Goal: Task Accomplishment & Management: Manage account settings

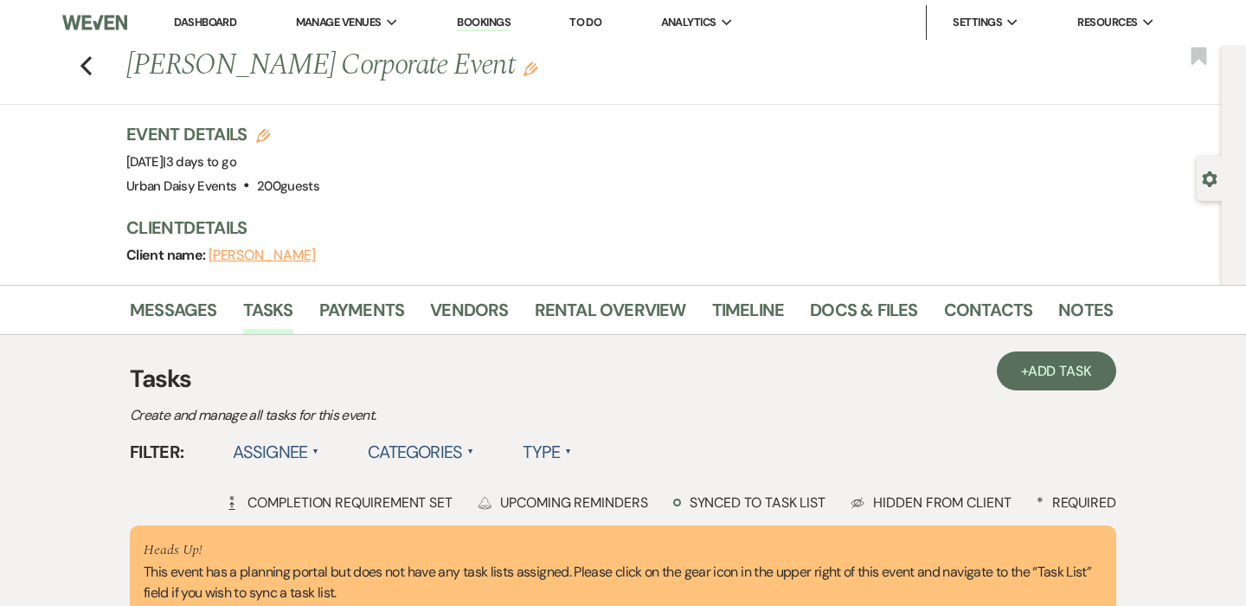
click at [196, 24] on link "Dashboard" at bounding box center [205, 22] width 62 height 15
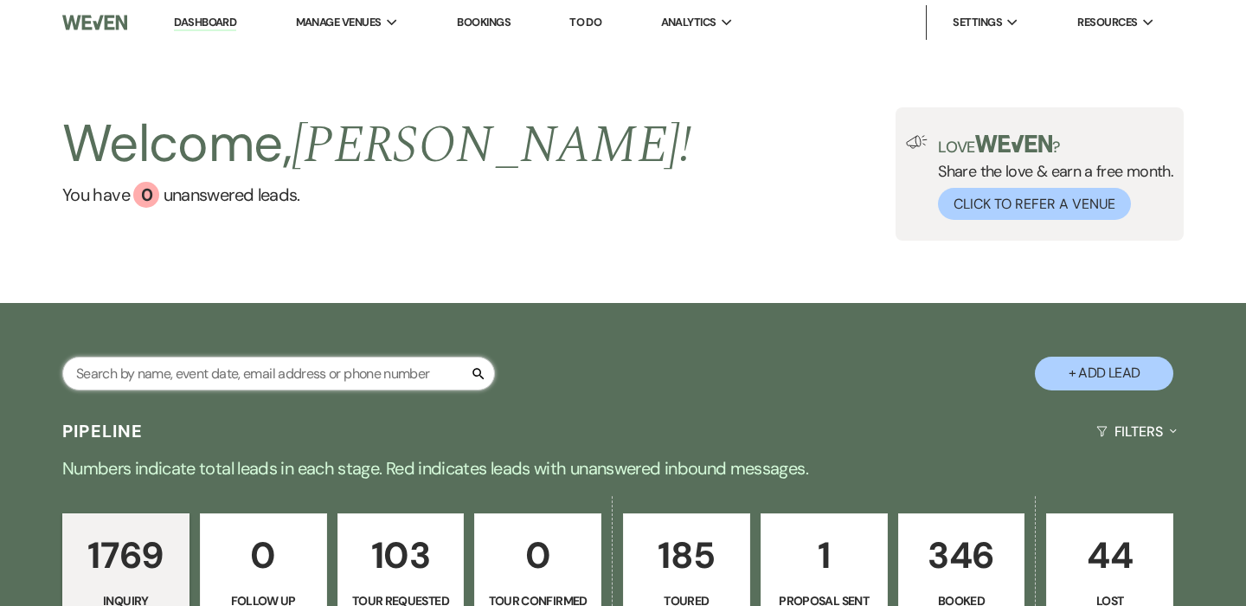
click at [280, 368] on input "text" at bounding box center [278, 374] width 433 height 34
type input "[PERSON_NAME]"
click at [267, 375] on input "text" at bounding box center [278, 374] width 433 height 34
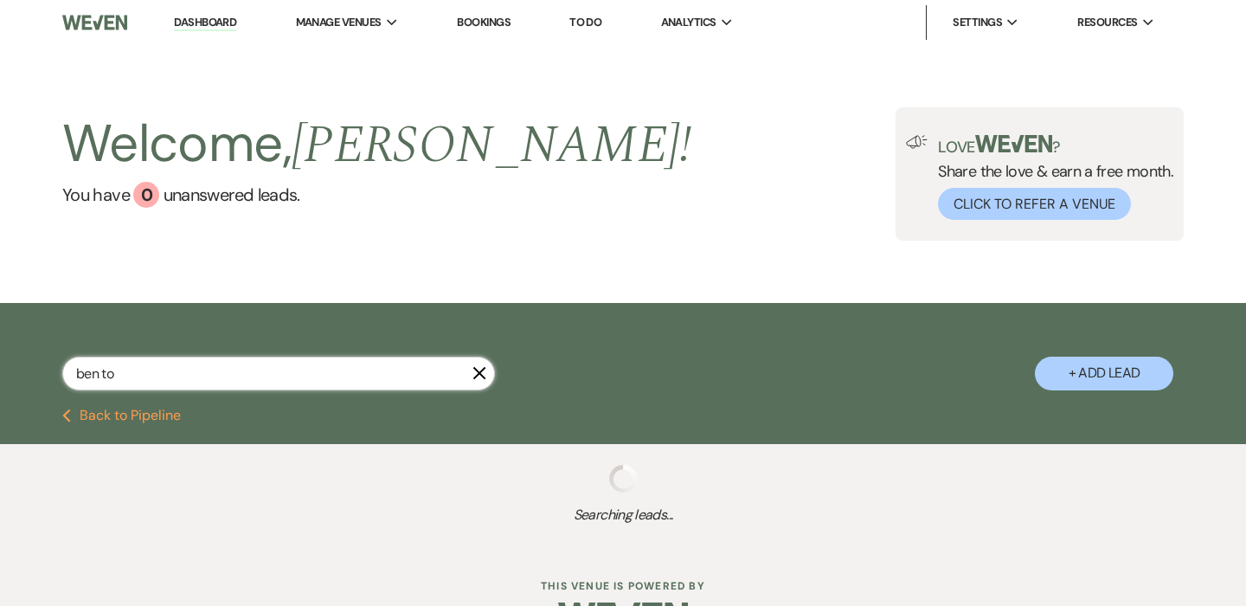
type input "[PERSON_NAME]"
select select "5"
select select "2"
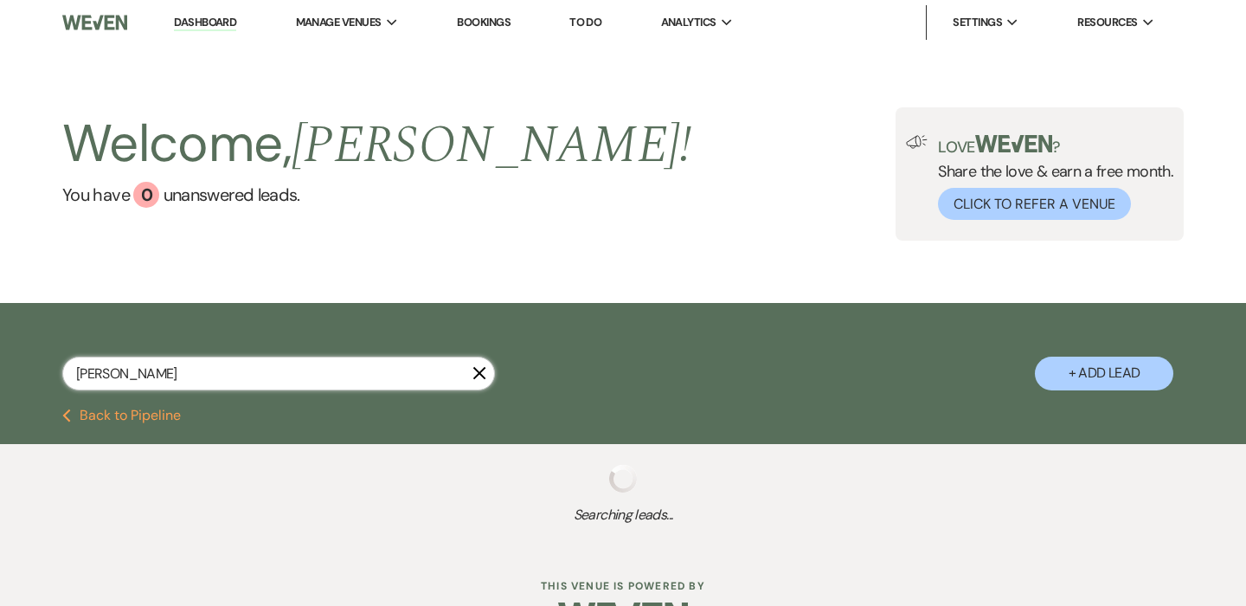
select select "5"
select select "2"
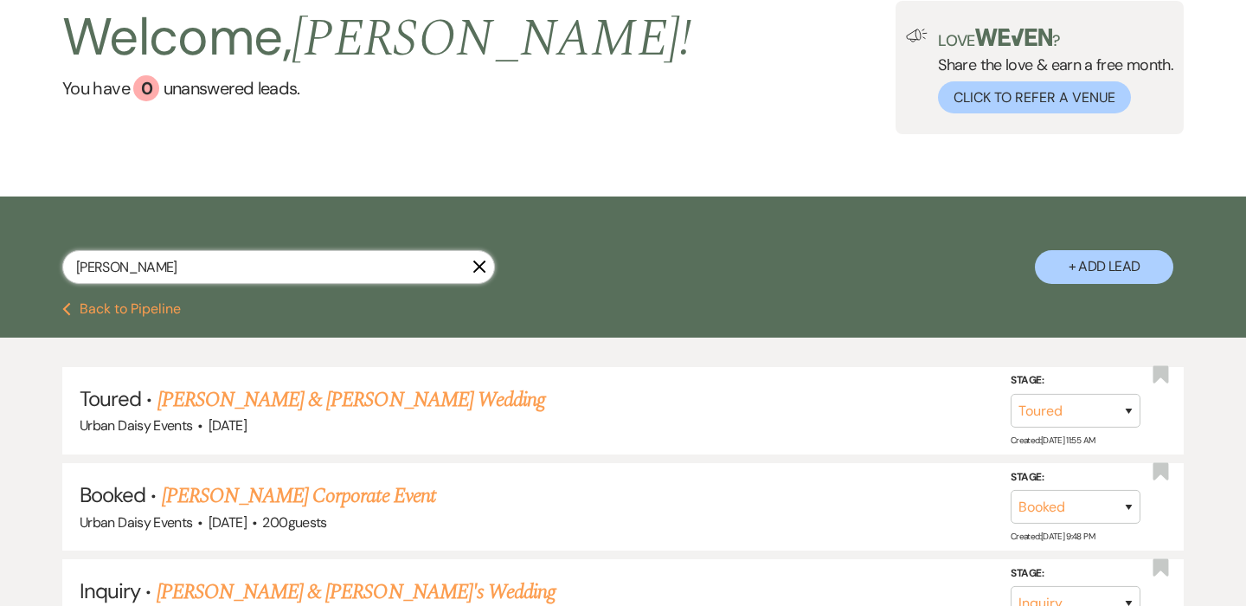
scroll to position [151, 0]
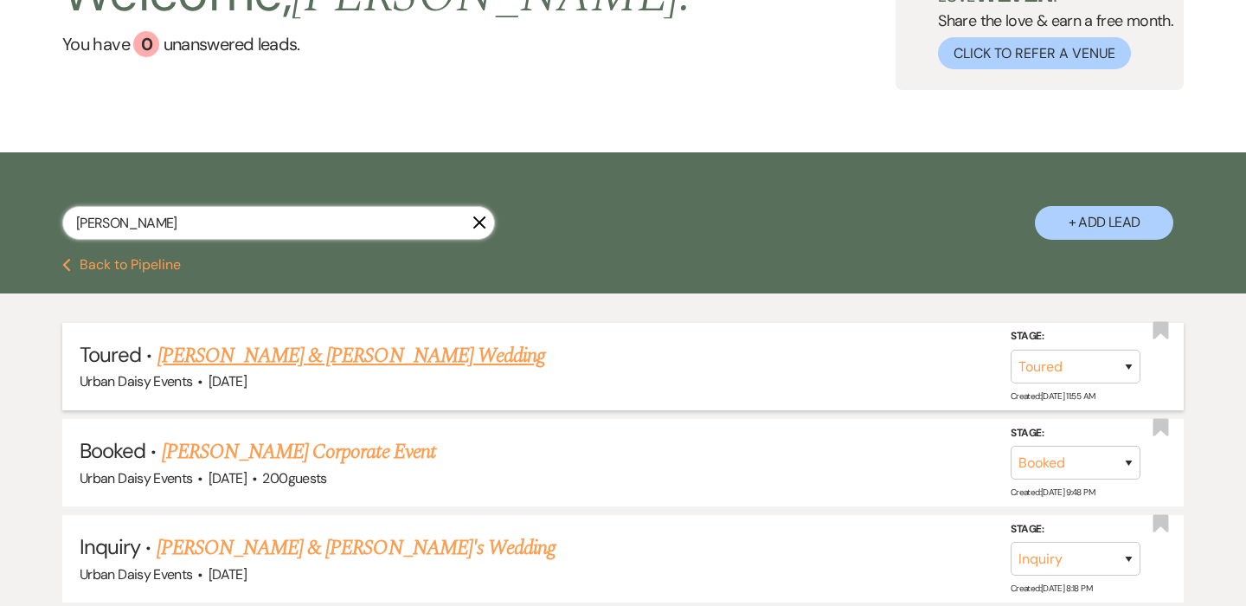
type input "[PERSON_NAME]"
click at [343, 360] on link "Josie & Ben Torgerson's Wedding" at bounding box center [352, 355] width 388 height 31
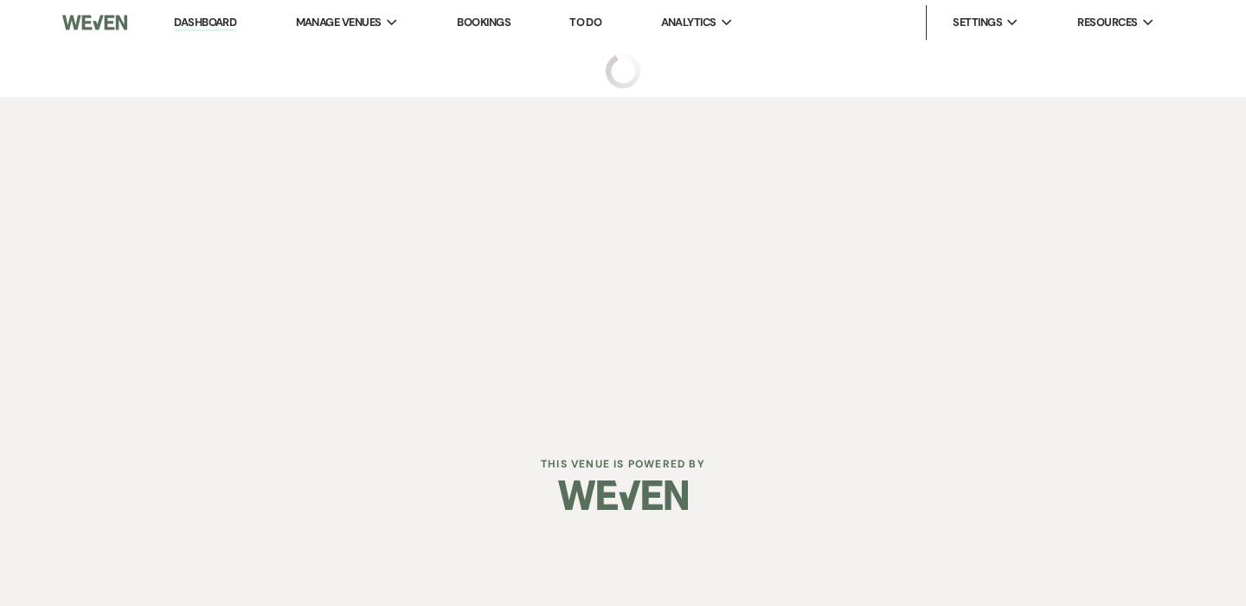
select select "5"
select select "6"
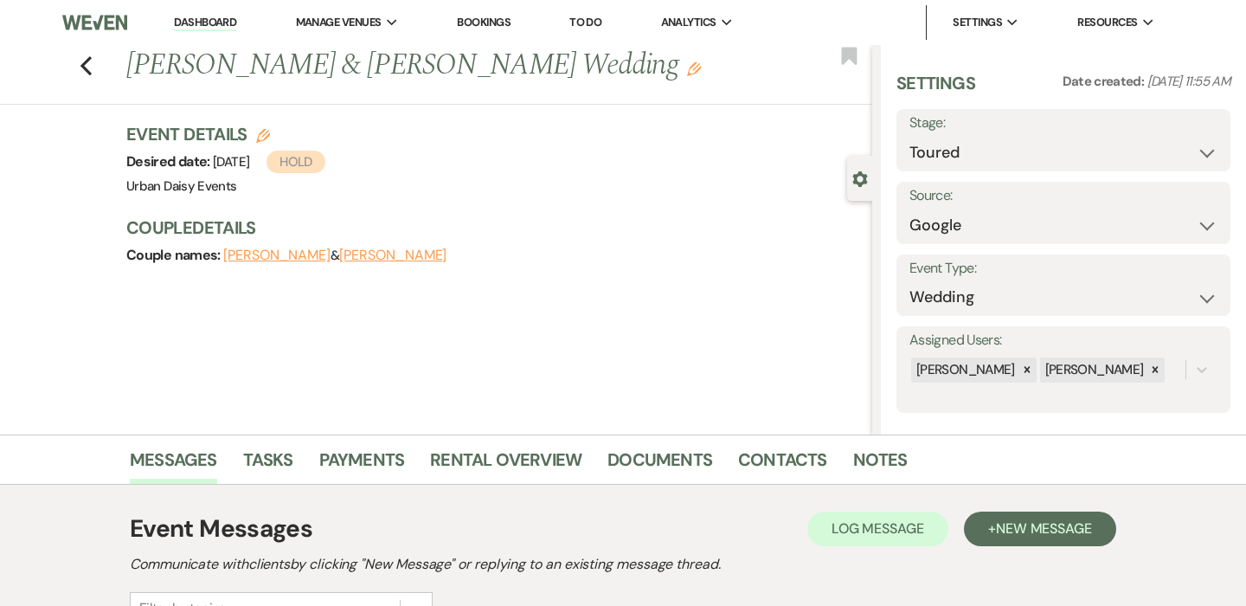
scroll to position [237, 0]
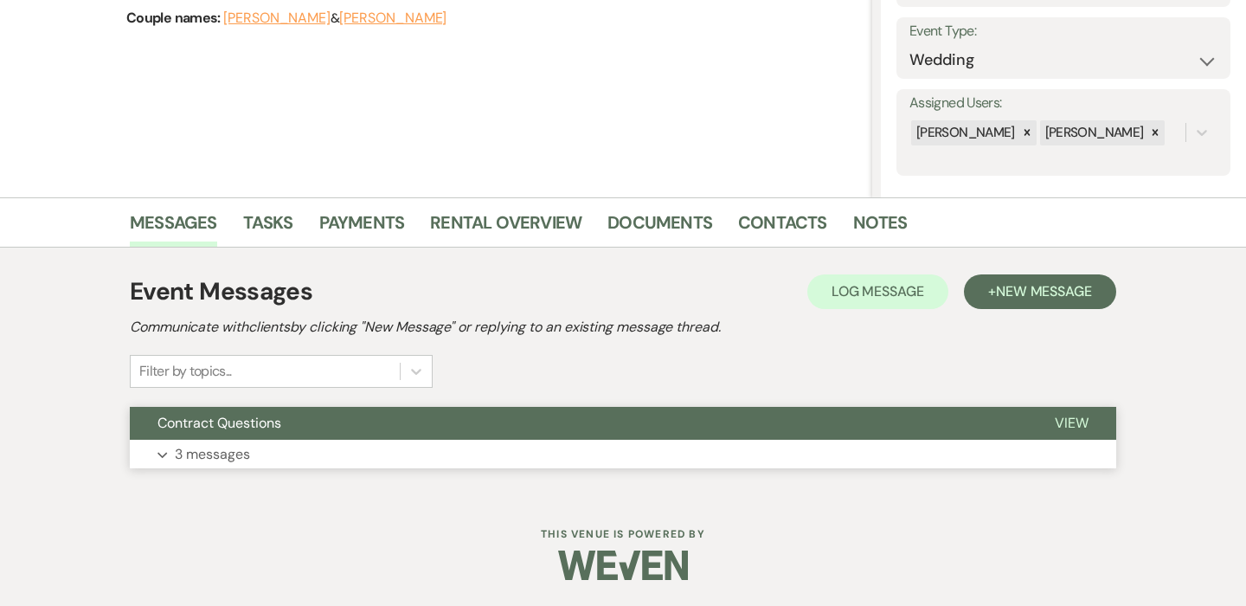
click at [341, 467] on button "Expand 3 messages" at bounding box center [623, 454] width 987 height 29
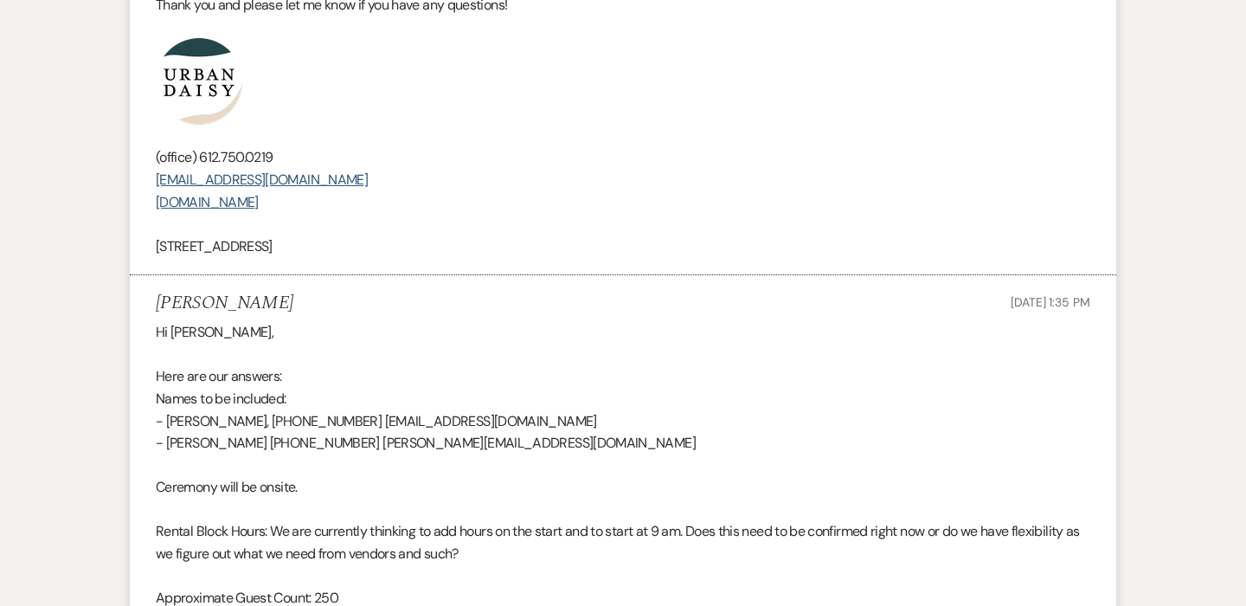
scroll to position [1385, 0]
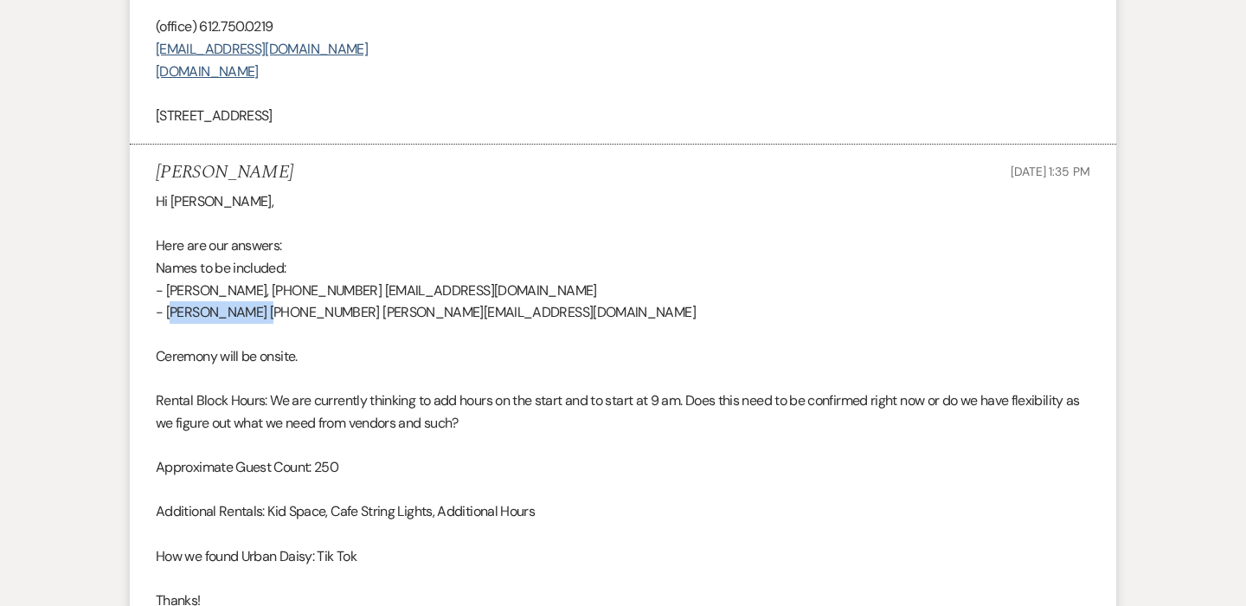
drag, startPoint x: 252, startPoint y: 312, endPoint x: 167, endPoint y: 309, distance: 84.9
click at [167, 309] on p "- Josilyn Welder 701-640-4503 Josie.Welder@yahoo.com" at bounding box center [623, 312] width 935 height 23
copy p "Josilyn Welder"
drag, startPoint x: 501, startPoint y: 313, endPoint x: 350, endPoint y: 318, distance: 151.5
click at [350, 318] on p "- Josilyn Welder 701-640-4503 Josie.Welder@yahoo.com" at bounding box center [623, 312] width 935 height 23
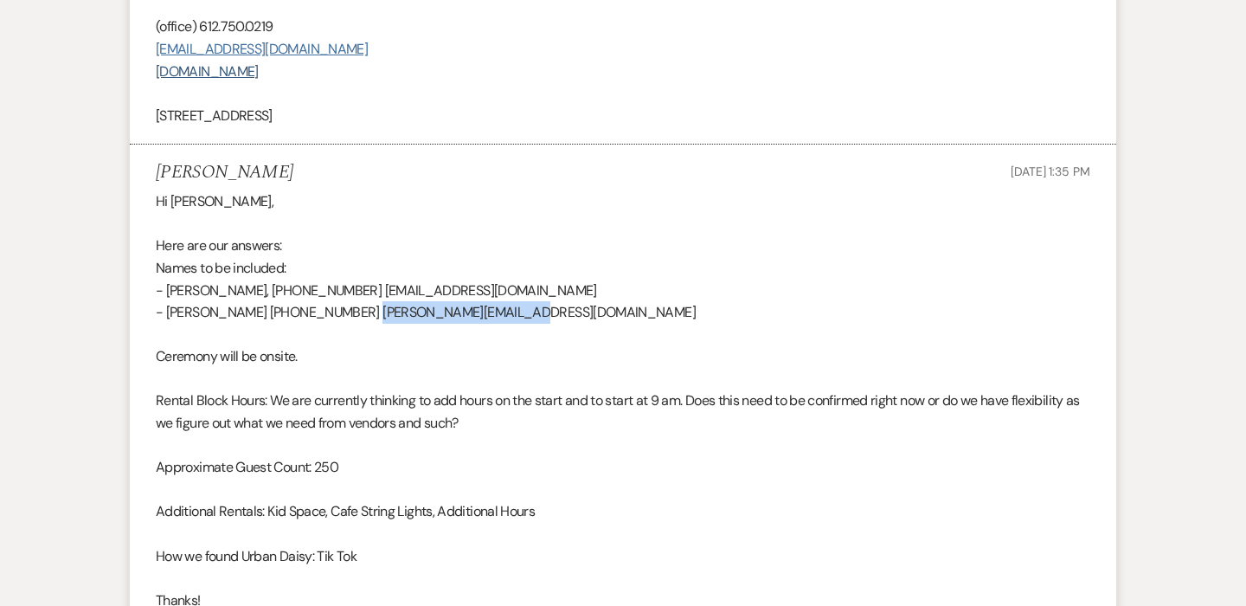
copy p "Josie.Welder@yahoo.com"
drag, startPoint x: 342, startPoint y: 312, endPoint x: 254, endPoint y: 314, distance: 87.4
click at [254, 314] on p "- Josilyn Welder 701-640-4503 Josie.Welder@yahoo.com" at bounding box center [623, 312] width 935 height 23
copy p "701-640-4503"
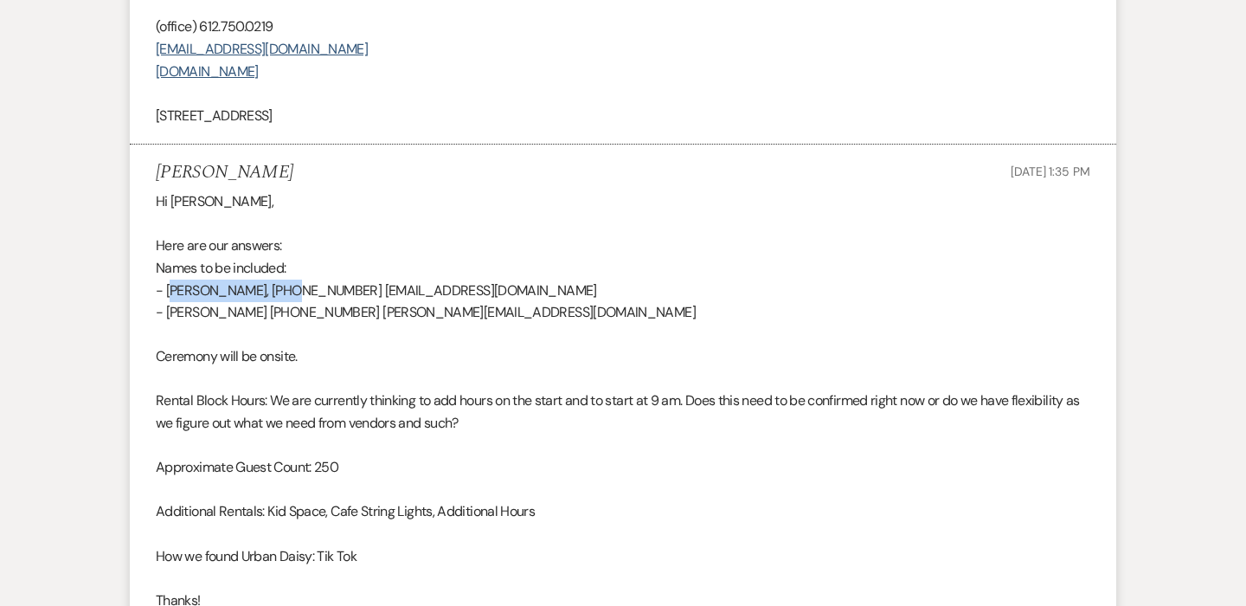
drag, startPoint x: 280, startPoint y: 292, endPoint x: 166, endPoint y: 294, distance: 113.4
click at [166, 294] on p "- Benjamin Torgerson, 507-317-4945 BenjaminTorgerson@gmail.com" at bounding box center [623, 291] width 935 height 23
copy p "Benjamin Torgerson"
drag, startPoint x: 372, startPoint y: 288, endPoint x: 289, endPoint y: 288, distance: 83.1
click at [289, 288] on p "- Benjamin Torgerson, 507-317-4945 BenjaminTorgerson@gmail.com" at bounding box center [623, 291] width 935 height 23
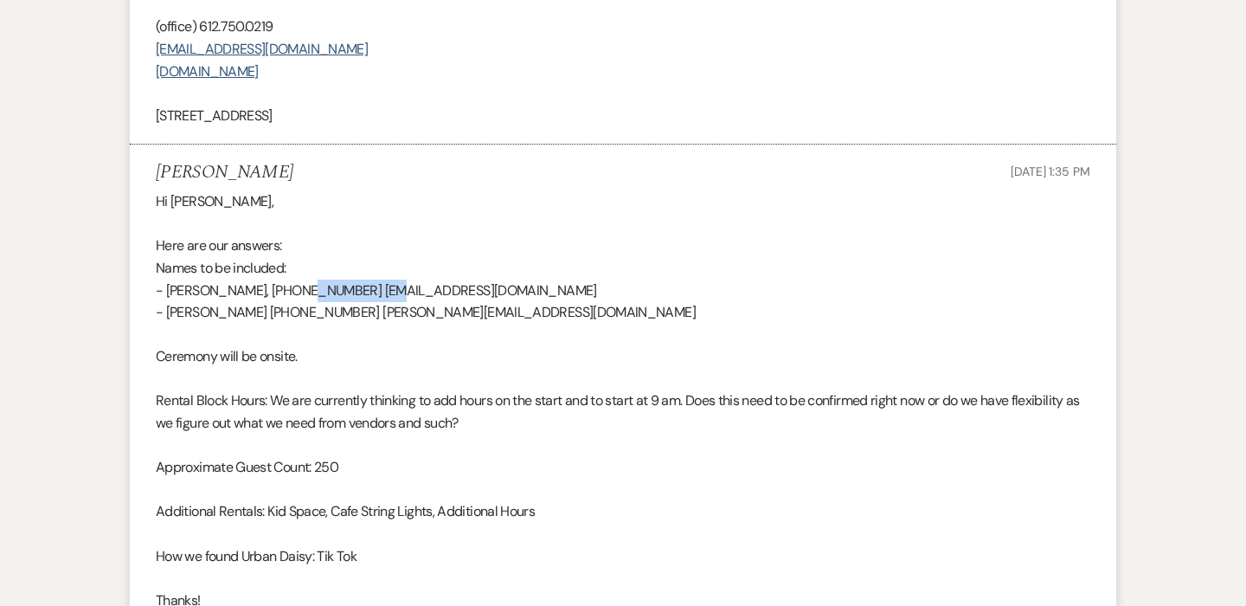
copy p "507-317-4945"
drag, startPoint x: 560, startPoint y: 293, endPoint x: 376, endPoint y: 295, distance: 183.5
click at [376, 295] on p "- Benjamin Torgerson, 507-317-4945 BenjaminTorgerson@gmail.com" at bounding box center [623, 291] width 935 height 23
copy p "BenjaminTorgerson@gmail.com"
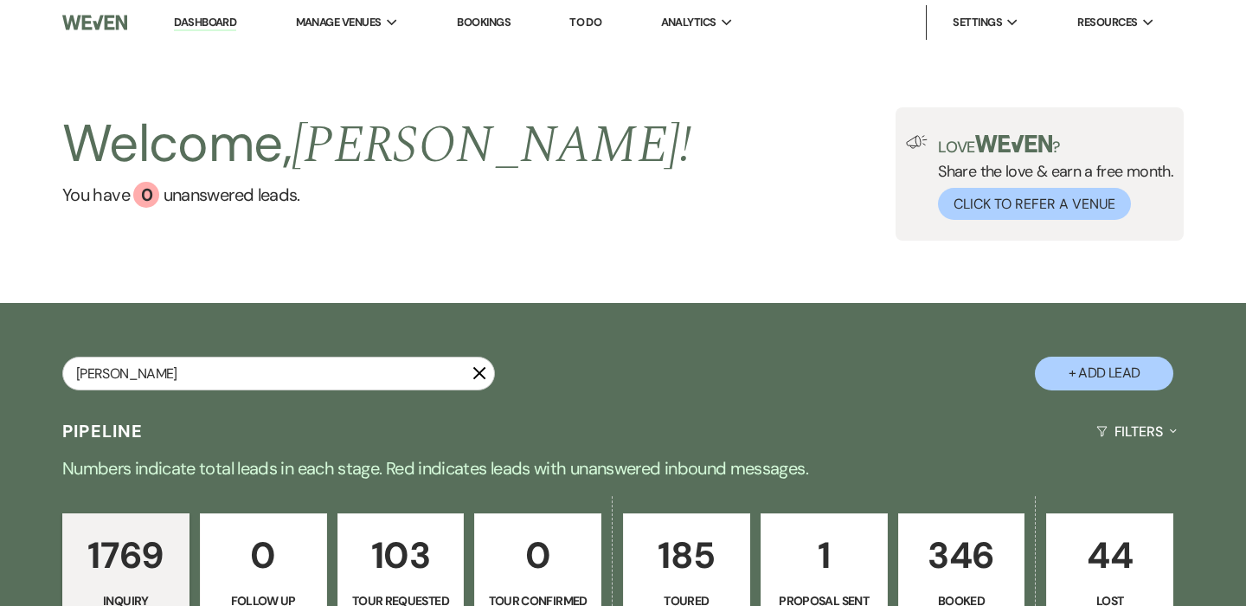
type input "ben torg"
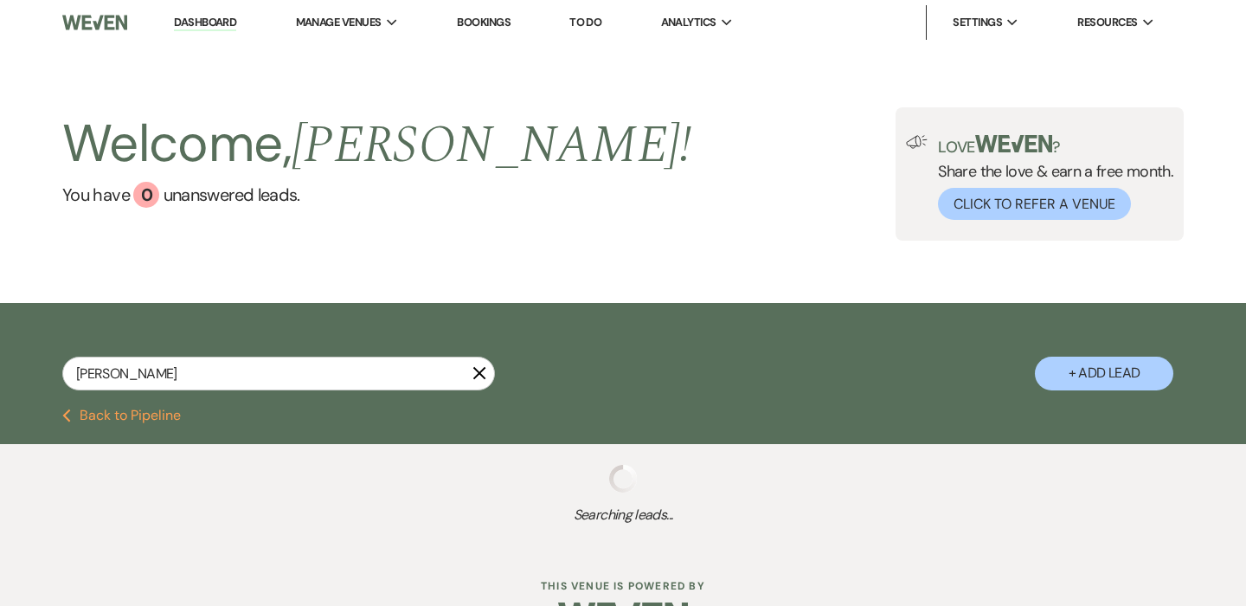
select select "5"
select select "2"
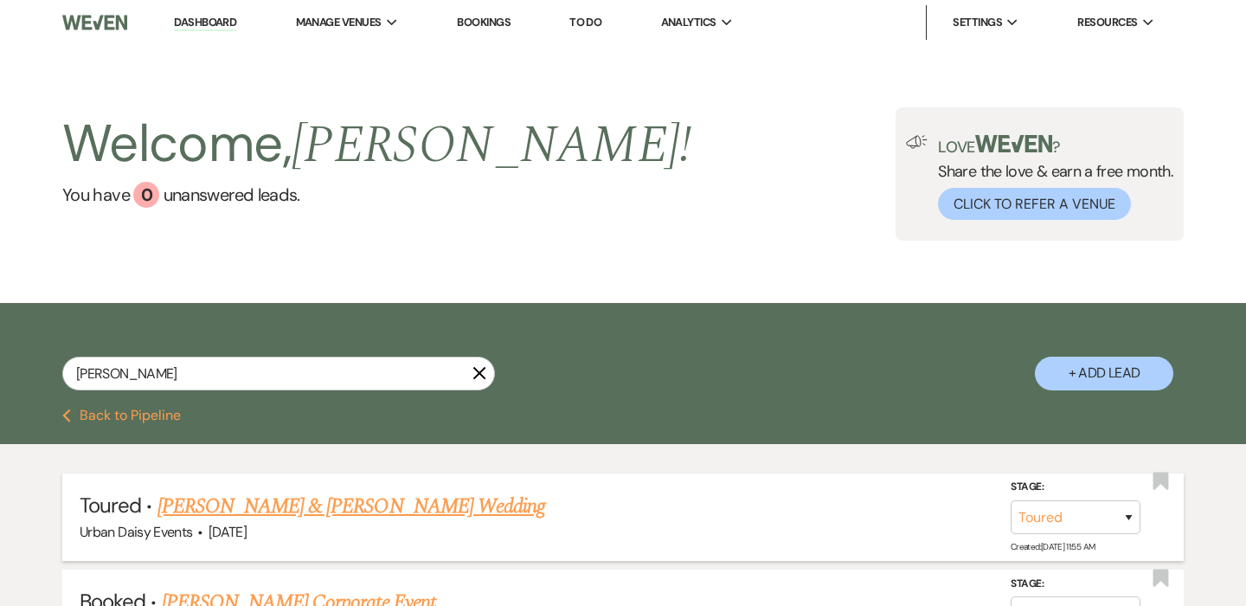
type input "ben torg"
click at [363, 511] on link "Josie & Ben Torgerson's Wedding" at bounding box center [352, 506] width 388 height 31
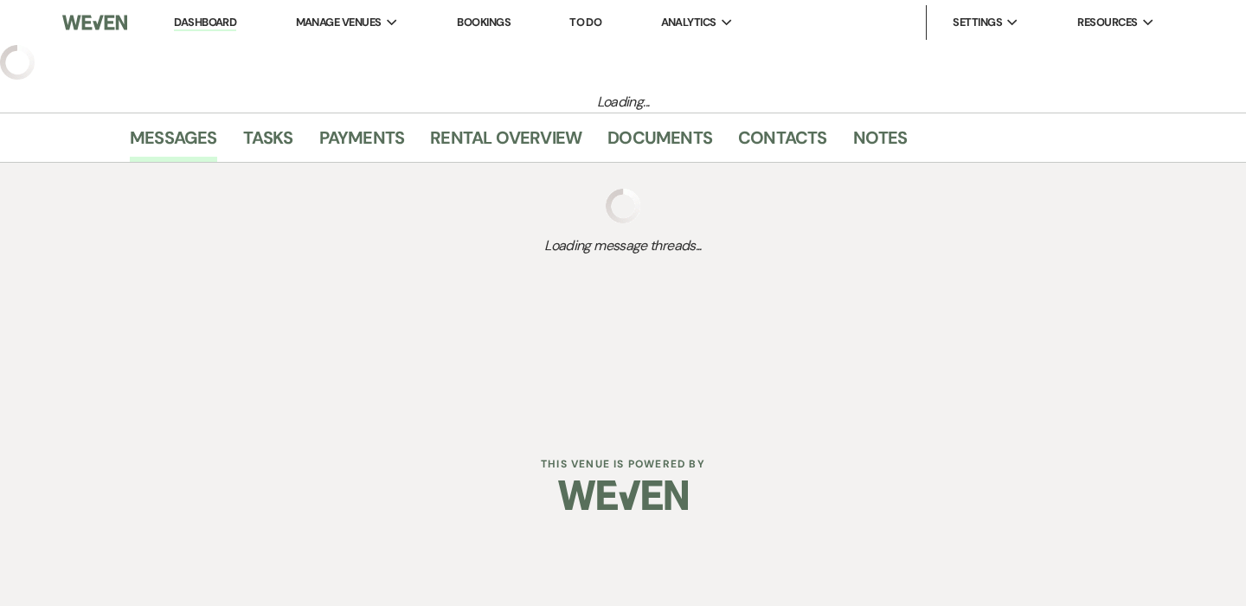
select select "5"
select select "6"
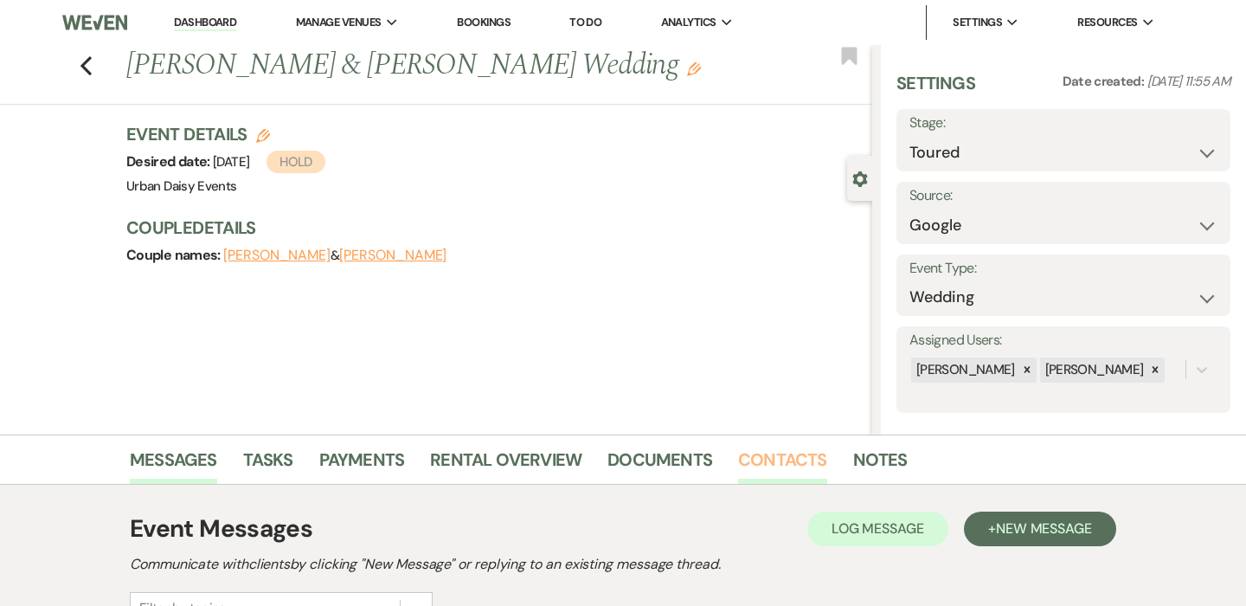
click at [773, 467] on link "Contacts" at bounding box center [782, 465] width 89 height 38
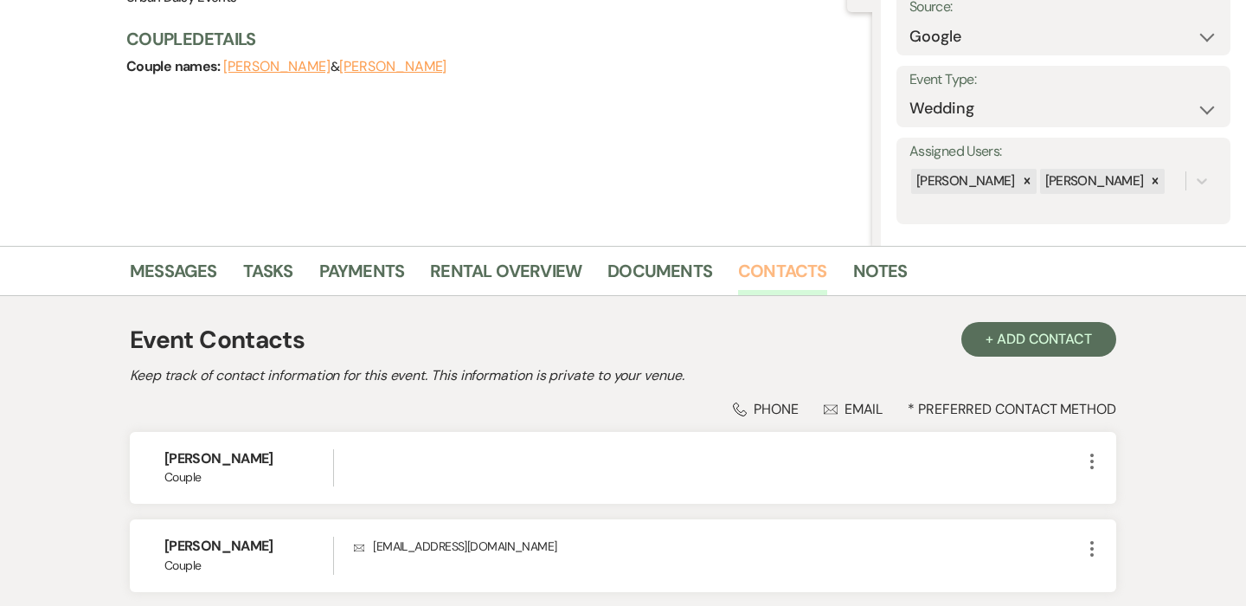
scroll to position [327, 0]
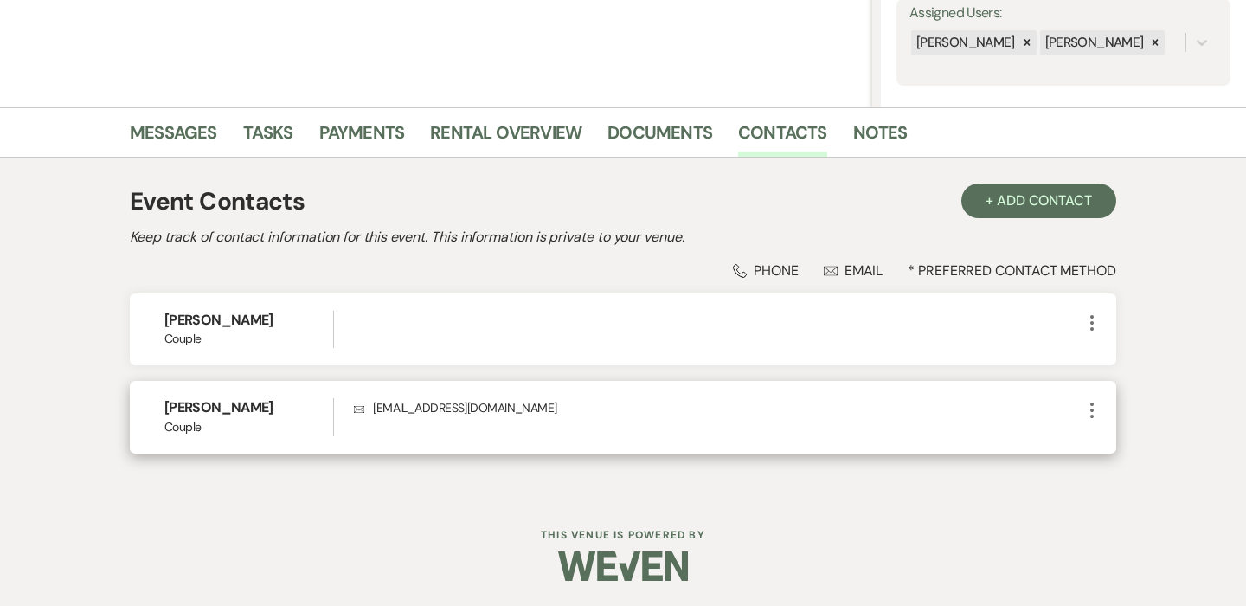
click at [1091, 413] on icon "More" at bounding box center [1092, 410] width 21 height 21
click at [1117, 444] on button "Pencil Edit" at bounding box center [1133, 443] width 103 height 29
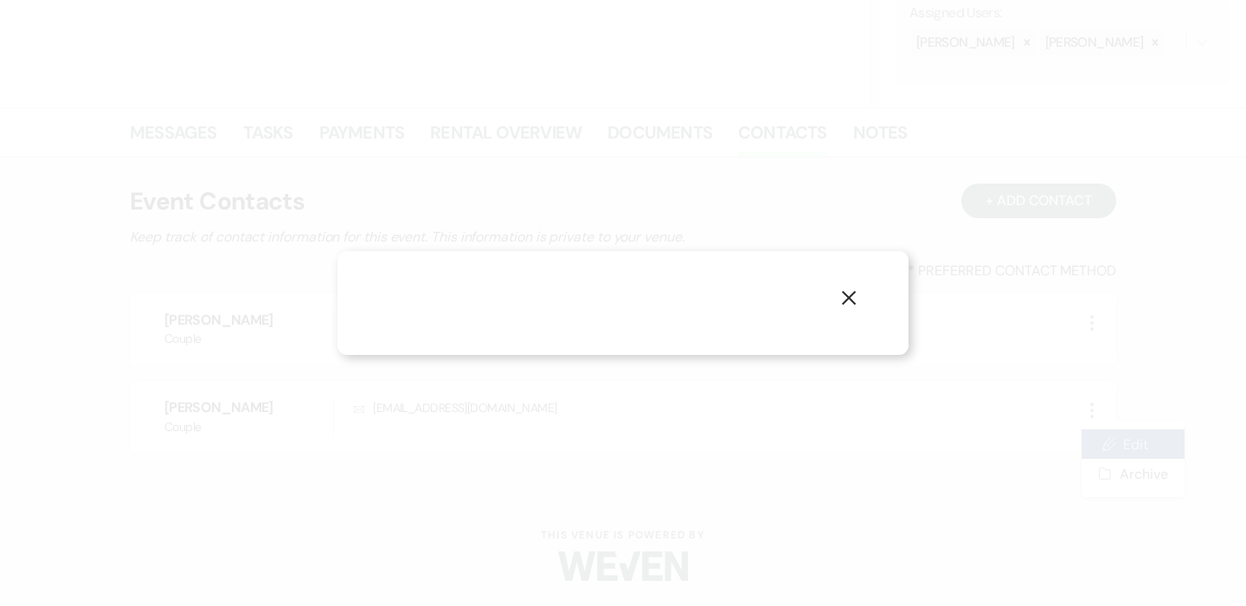
select select "1"
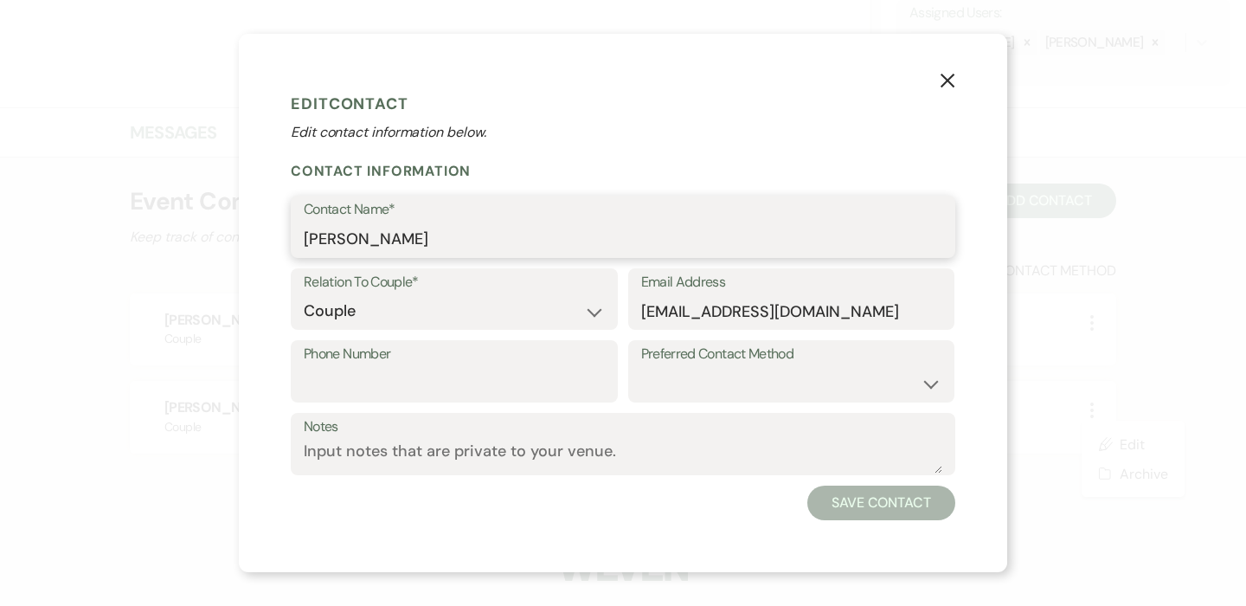
click at [331, 235] on input "Ben Torgerson" at bounding box center [623, 239] width 639 height 34
click at [472, 240] on input "Benjamin Torgerson" at bounding box center [623, 239] width 639 height 34
type input "Ben & Josie"
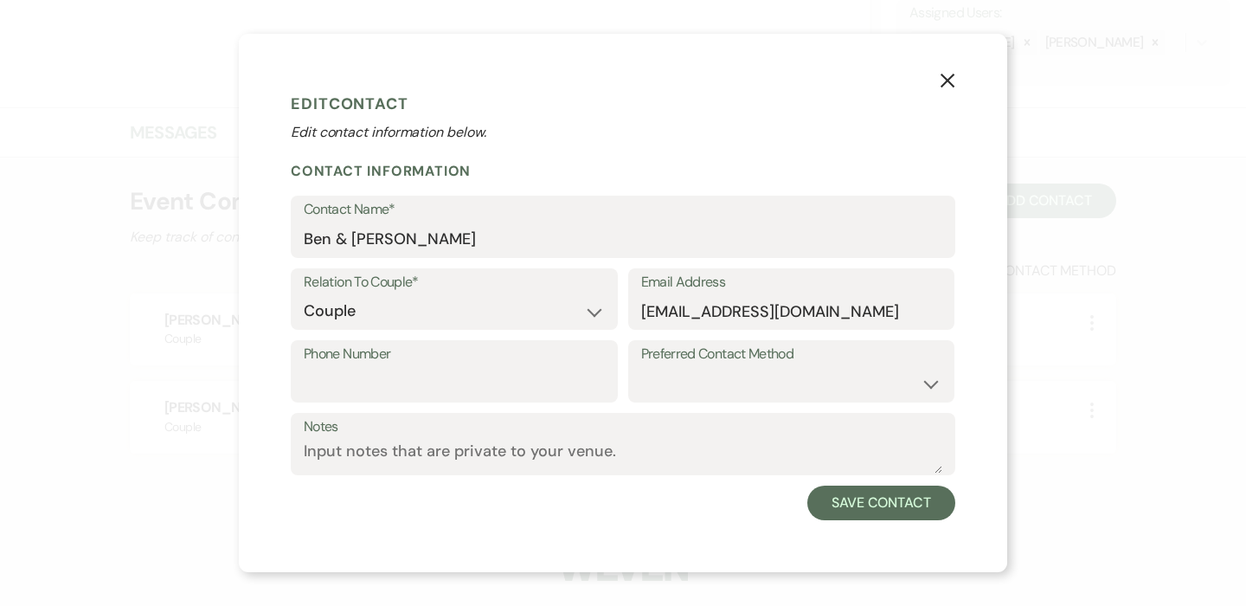
click at [611, 304] on div "Relation To Couple* Couple Planner Parent of Couple Family Member Friend Other" at bounding box center [454, 299] width 327 height 62
click at [599, 303] on select "Couple Planner Parent of Couple Family Member Friend Other" at bounding box center [454, 311] width 301 height 34
select select "6"
click at [892, 515] on button "Save Contact" at bounding box center [881, 503] width 148 height 35
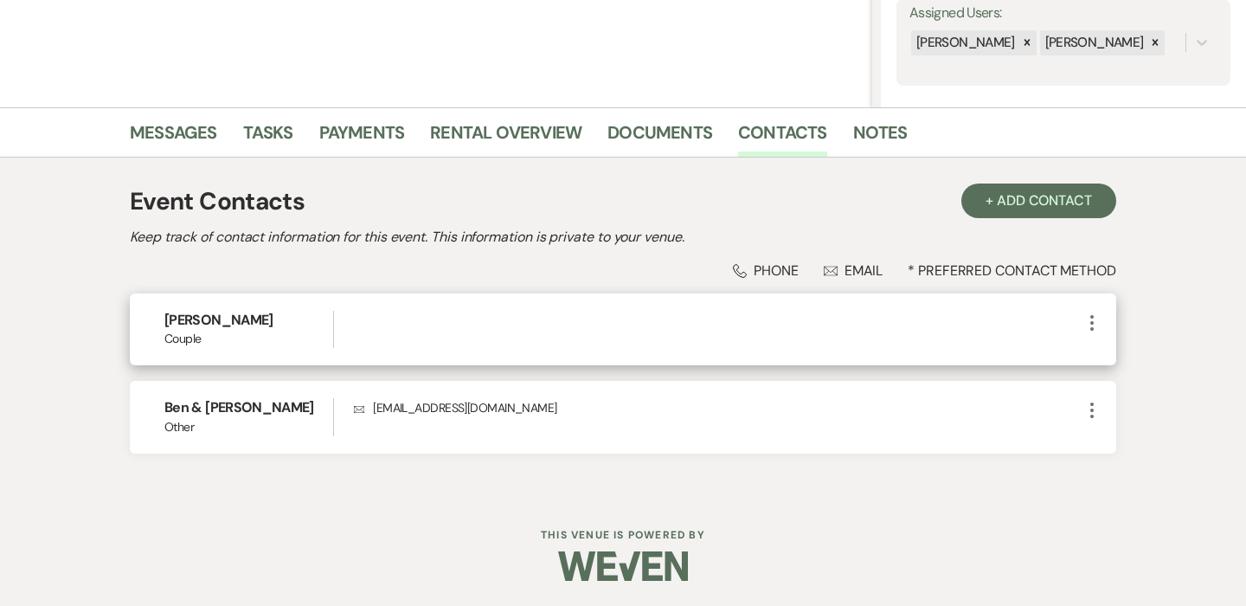
click at [1090, 328] on icon "More" at bounding box center [1092, 322] width 21 height 21
click at [1116, 355] on button "Pencil Edit" at bounding box center [1133, 356] width 103 height 29
select select "1"
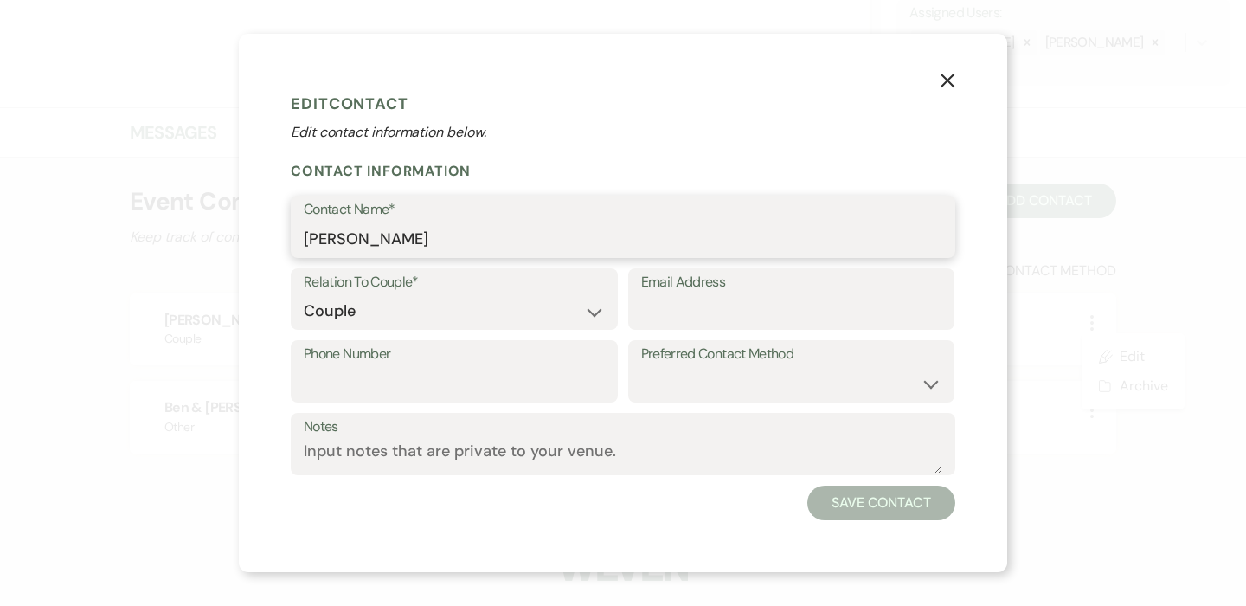
click at [460, 225] on input "Josie" at bounding box center [623, 239] width 639 height 34
paste input "lyn Welder"
type input "Josilyn Welder"
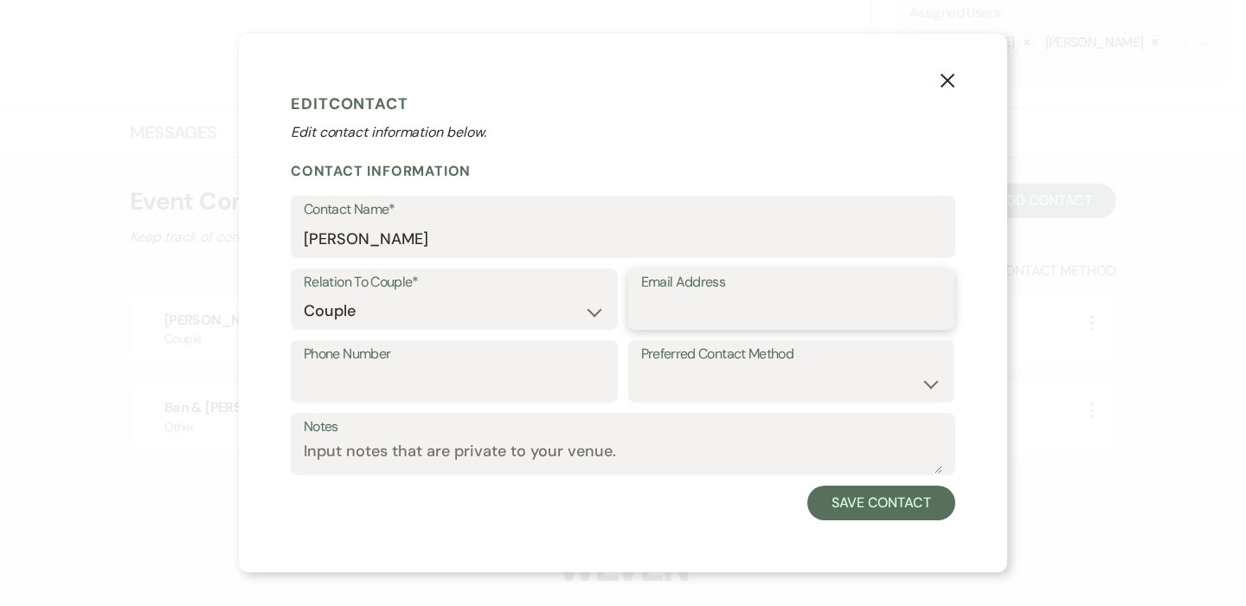
click at [696, 316] on input "Email Address" at bounding box center [791, 311] width 301 height 34
paste input "Josie.Welder@yahoo.com"
type input "Josie.Welder@yahoo.com"
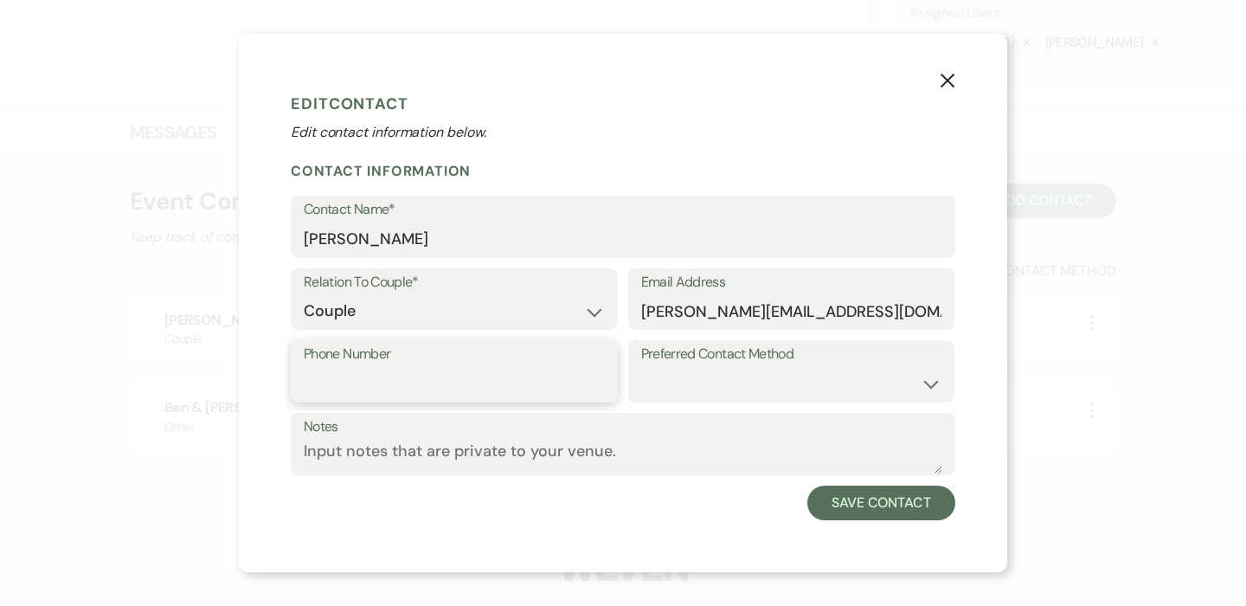
click at [455, 392] on input "Phone Number" at bounding box center [454, 384] width 301 height 34
paste input "701-640-4503"
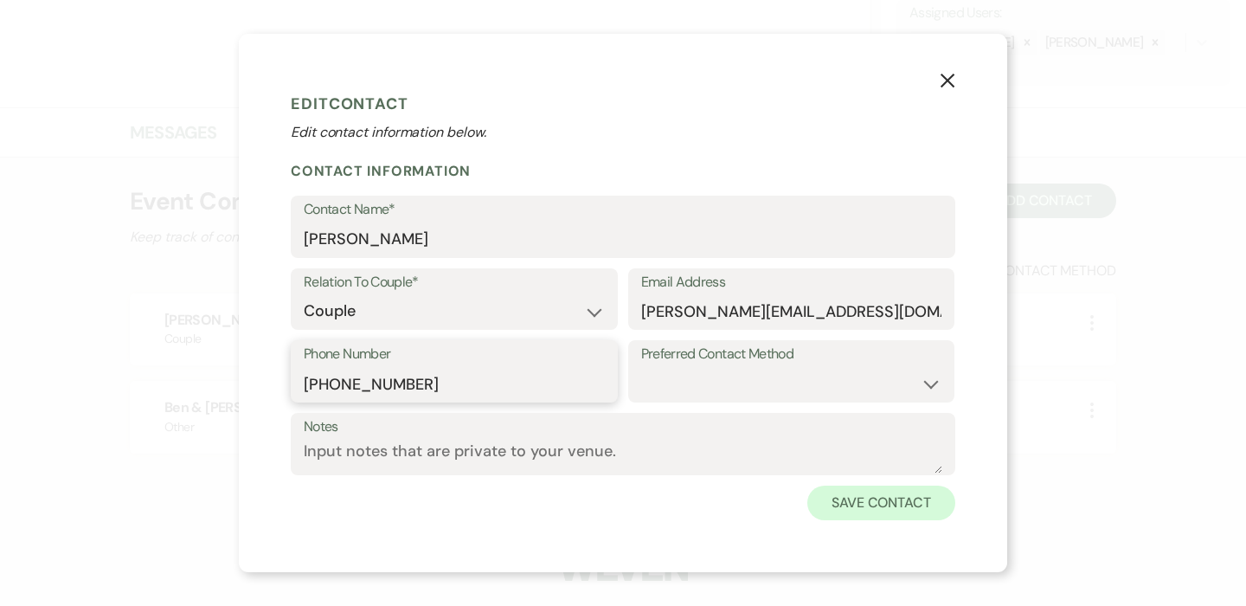
type input "701-640-4503"
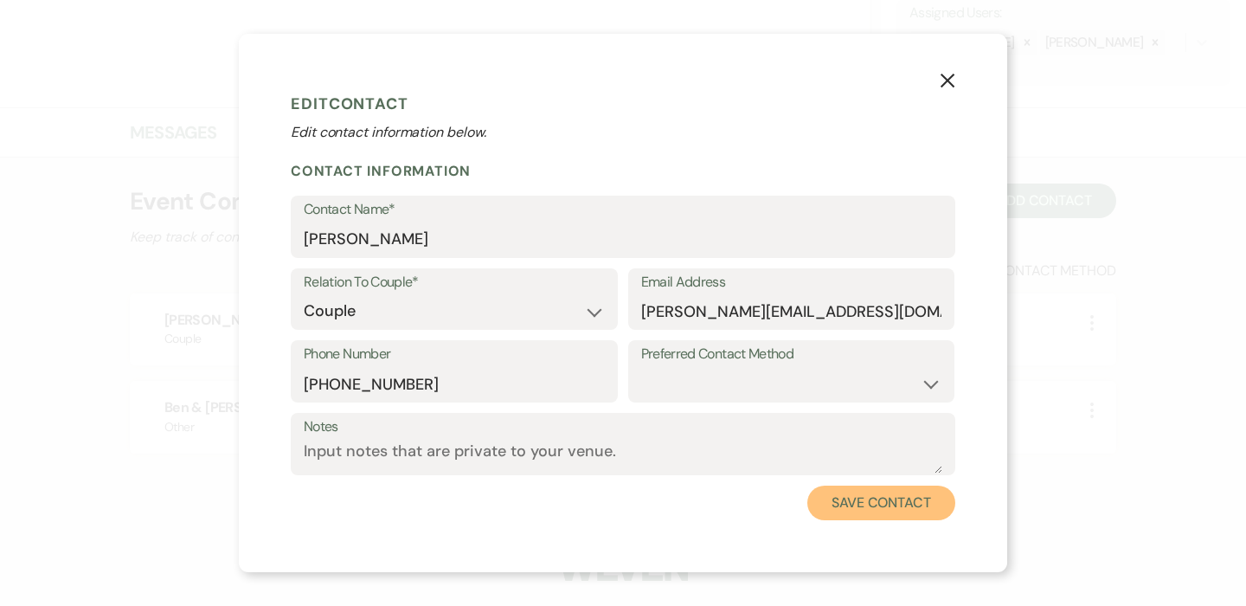
click at [852, 505] on button "Save Contact" at bounding box center [881, 503] width 148 height 35
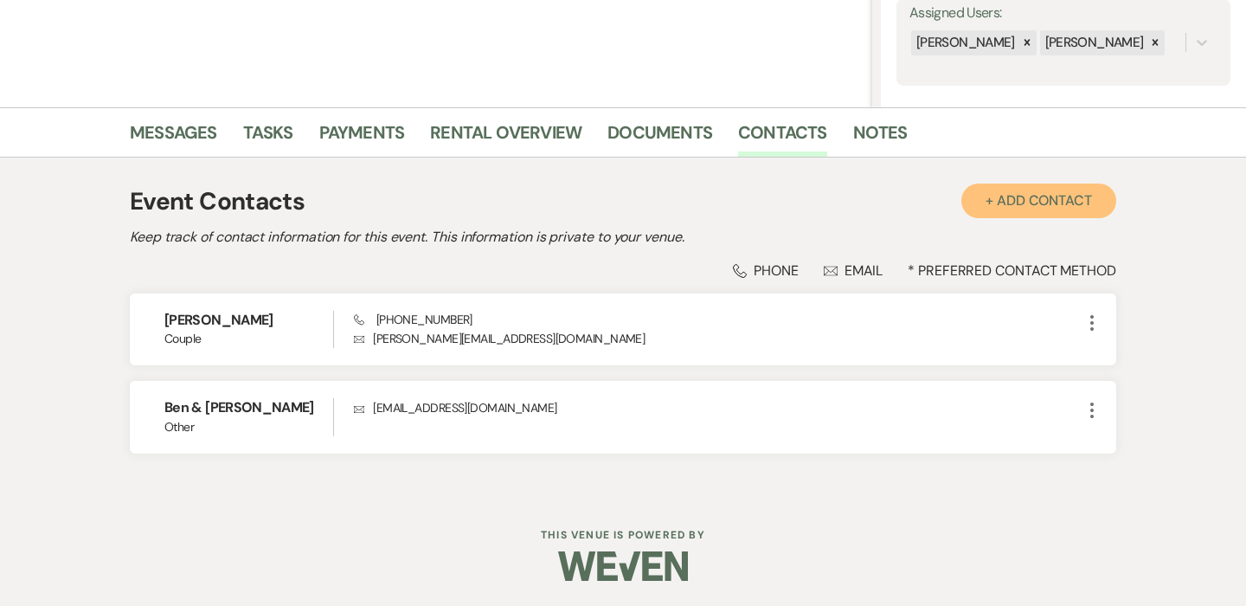
click at [1018, 196] on button "+ Add Contact" at bounding box center [1039, 200] width 155 height 35
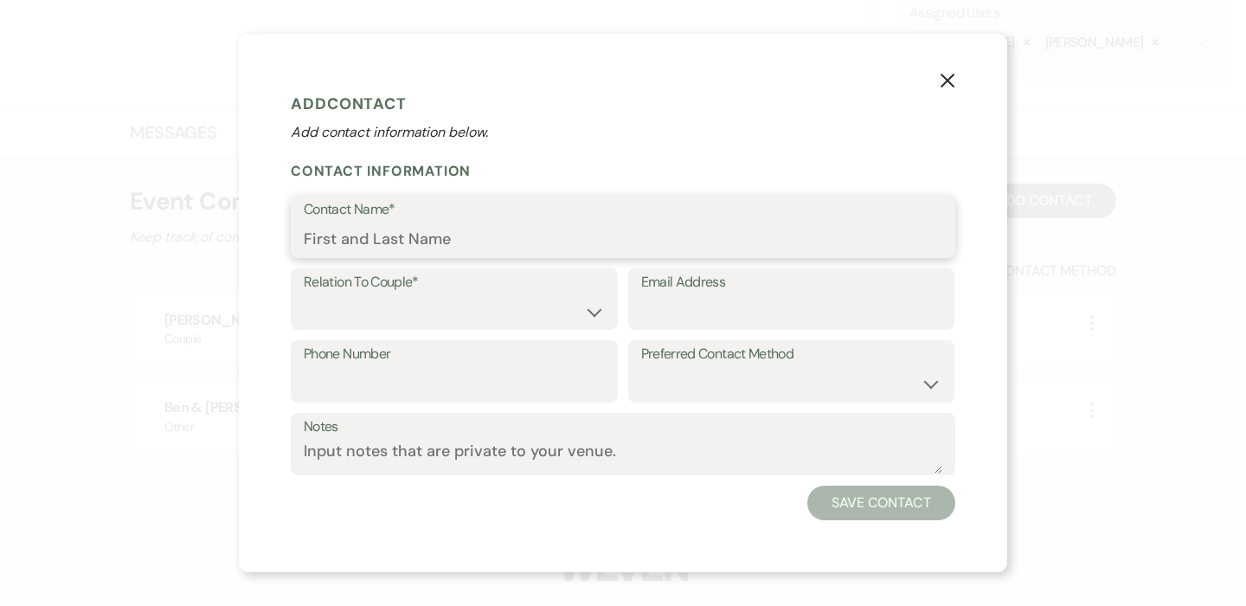
click at [424, 232] on input "Contact Name*" at bounding box center [623, 239] width 639 height 34
paste input "Benjamin Torgerson"
type input "Benjamin Torgerson"
click at [568, 318] on select "Couple Planner Parent of Couple Family Member Friend Other" at bounding box center [454, 311] width 301 height 34
select select "1"
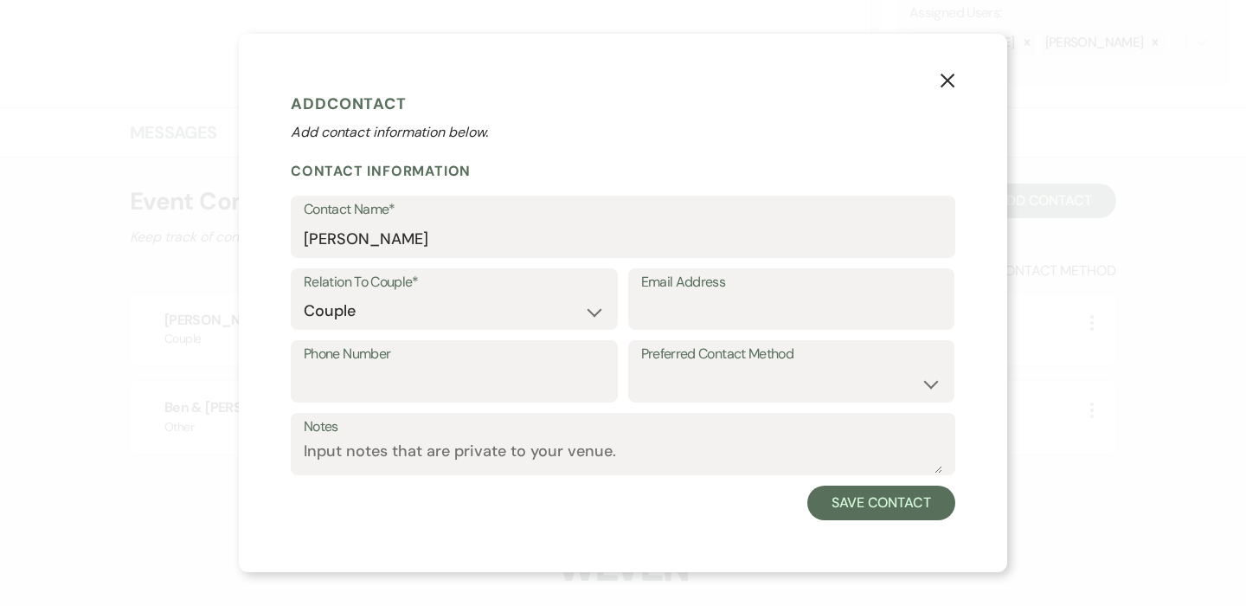
click at [495, 364] on label "Phone Number" at bounding box center [454, 354] width 301 height 25
click at [495, 367] on input "Phone Number" at bounding box center [454, 384] width 301 height 34
paste input "507-317-4945"
type input "507-317-4945"
click at [768, 311] on input "Email Address" at bounding box center [791, 311] width 301 height 34
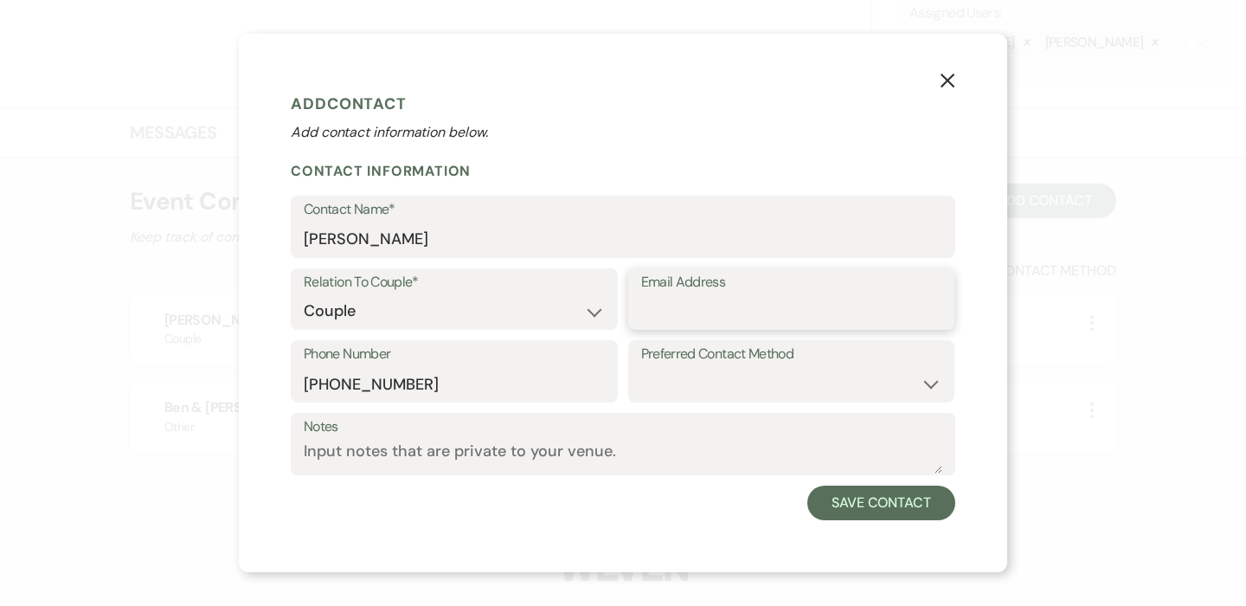
paste input "BenjaminTorgerson@gmail.com"
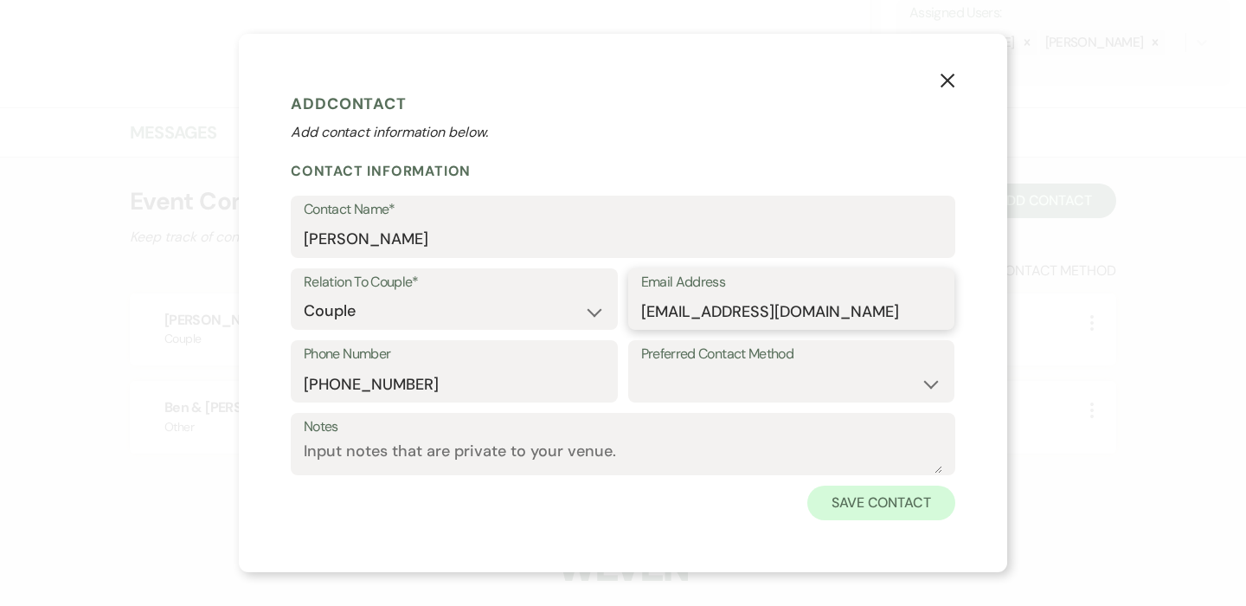
type input "BenjaminTorgerson@gmail.com"
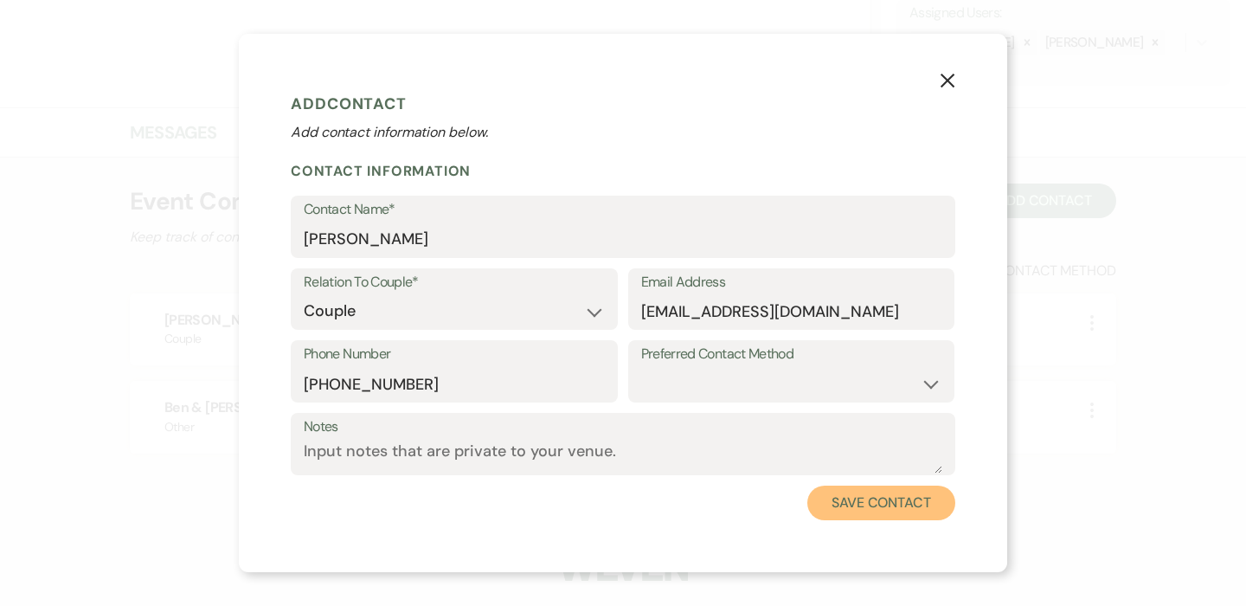
click at [897, 495] on button "Save Contact" at bounding box center [881, 503] width 148 height 35
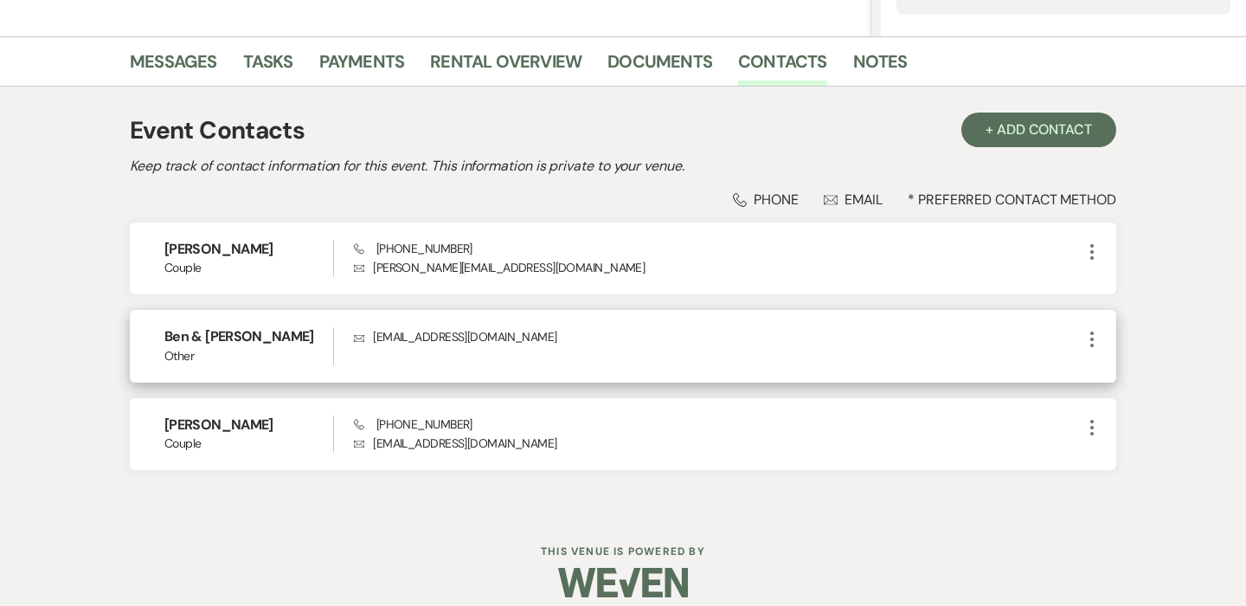
scroll to position [415, 0]
